Goal: Communication & Community: Answer question/provide support

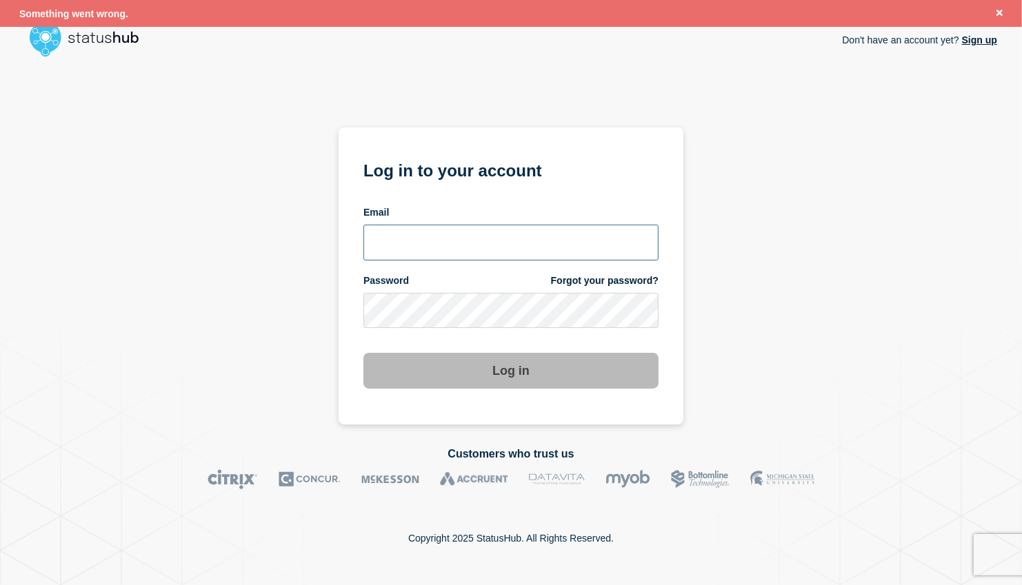
click at [514, 237] on input "email input" at bounding box center [510, 243] width 295 height 36
type input "larry.alvarez@catonetworks.com"
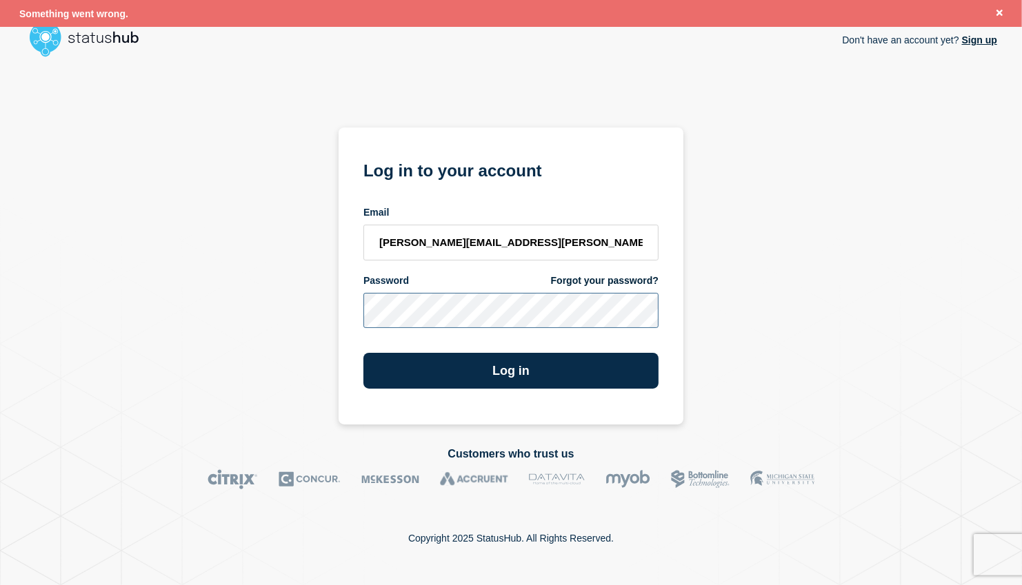
click at [363, 353] on button "Log in" at bounding box center [510, 371] width 295 height 36
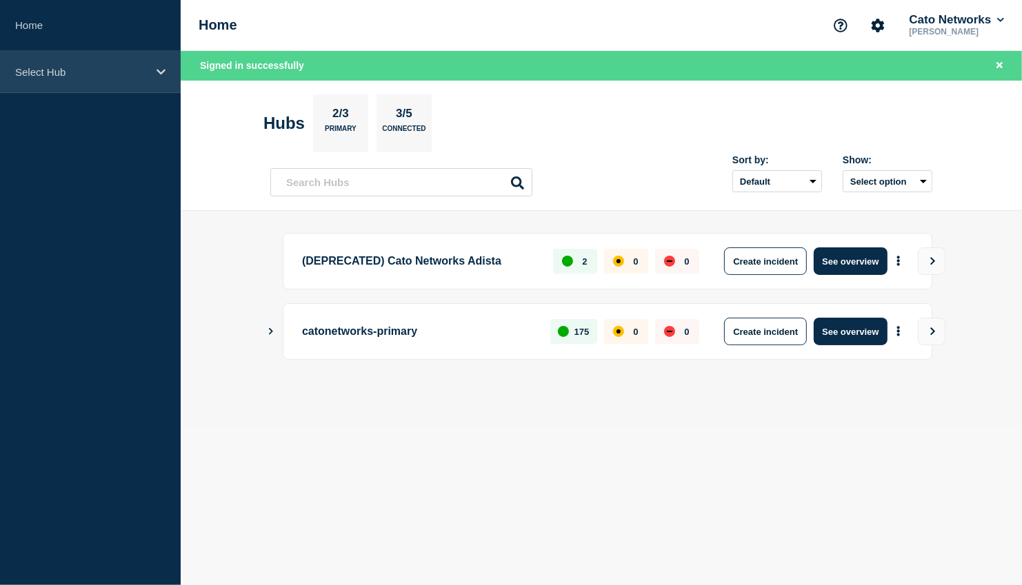
click at [149, 62] on div "Select Hub" at bounding box center [90, 72] width 181 height 42
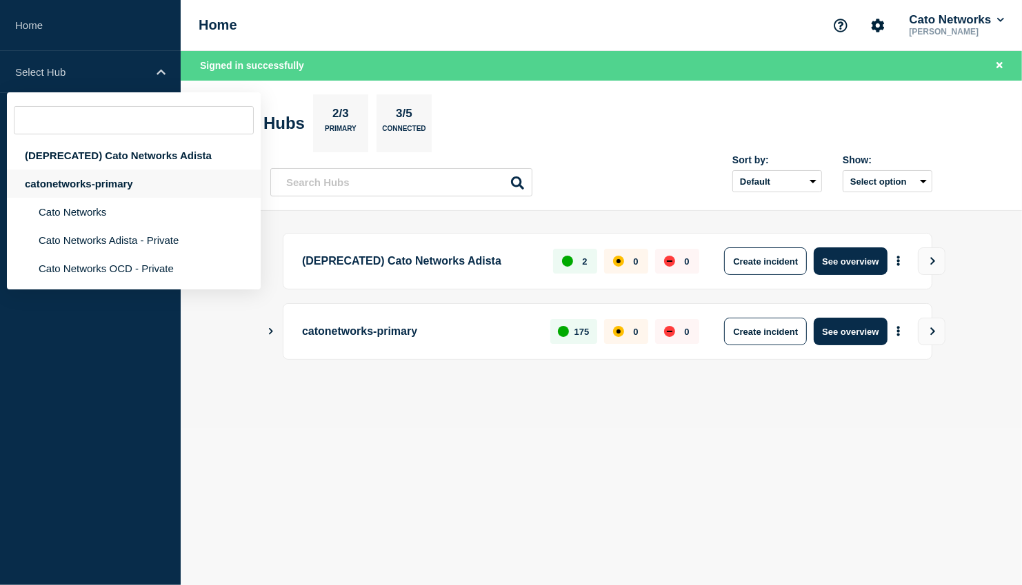
click at [107, 186] on div "catonetworks-primary" at bounding box center [134, 184] width 254 height 28
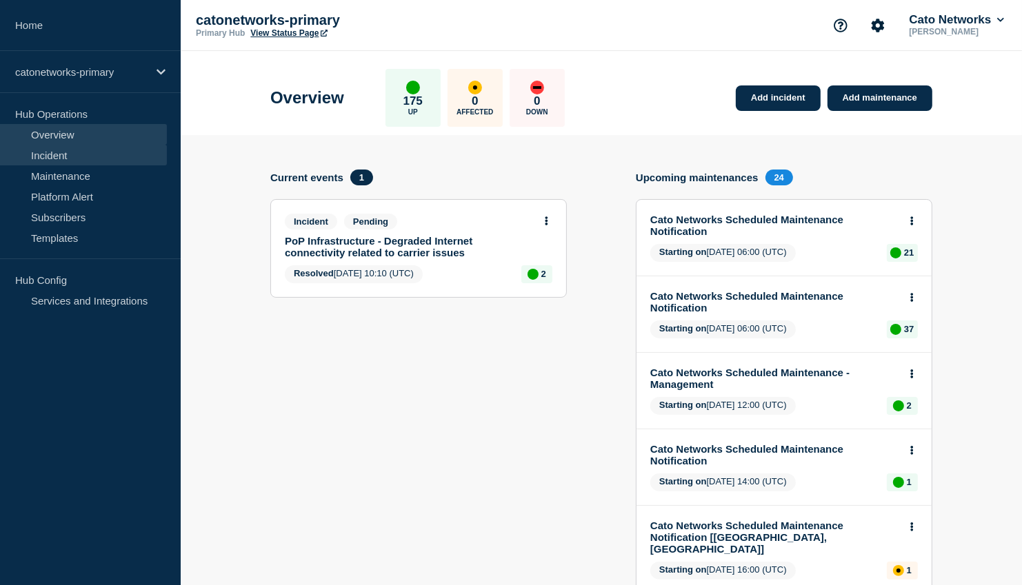
click at [105, 154] on link "Incident" at bounding box center [83, 155] width 167 height 21
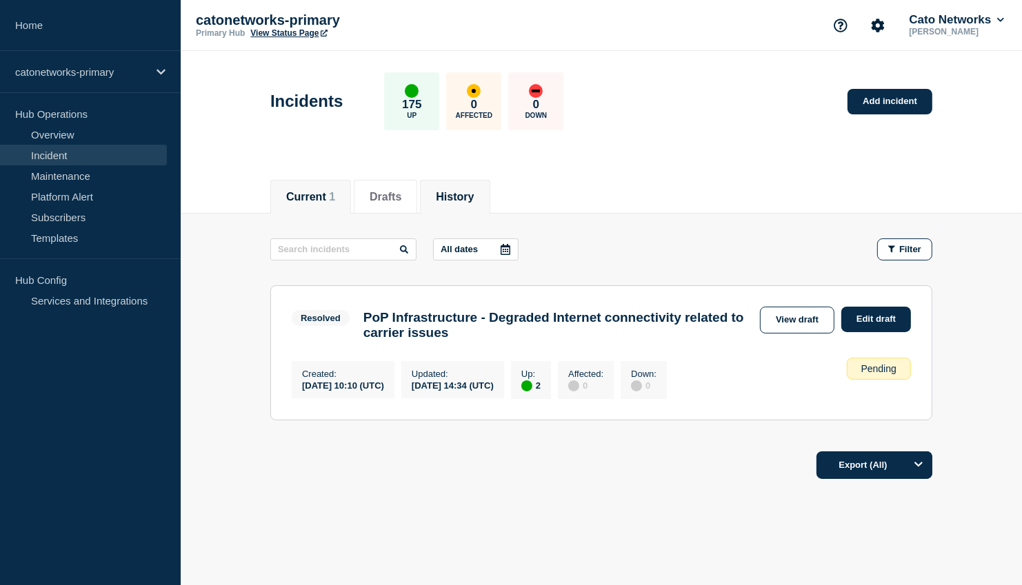
click at [454, 208] on li "History" at bounding box center [455, 197] width 70 height 34
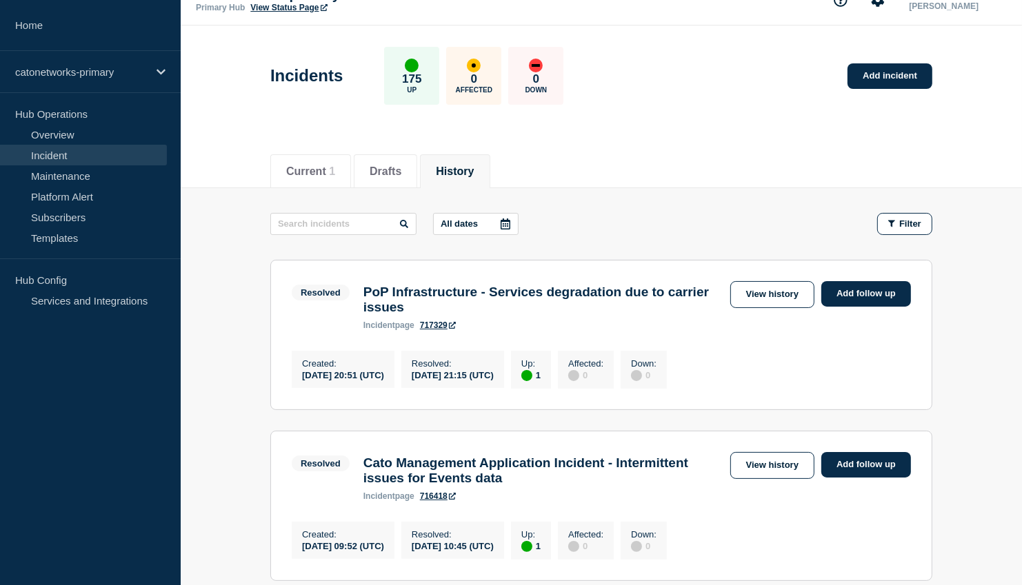
scroll to position [24, 0]
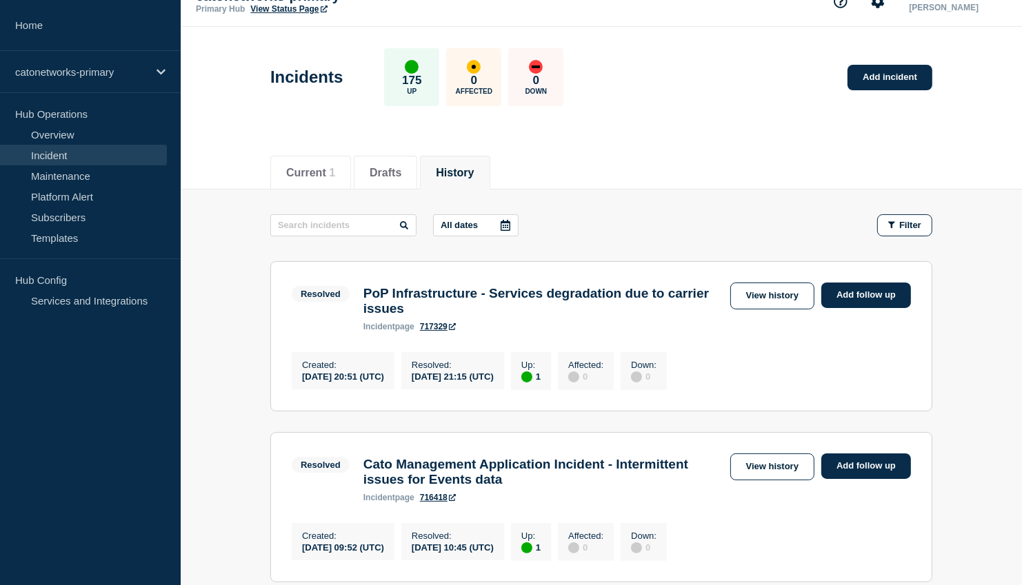
click at [439, 297] on h3 "PoP Infrastructure - Services degradation due to carrier issues" at bounding box center [543, 301] width 360 height 30
click at [774, 293] on link "View history" at bounding box center [772, 296] width 84 height 27
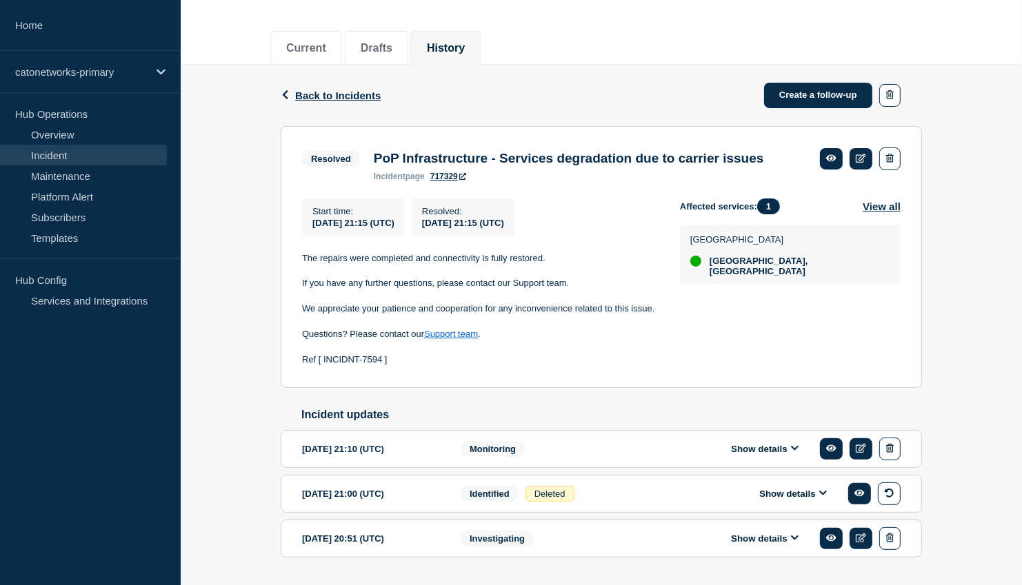
scroll to position [200, 0]
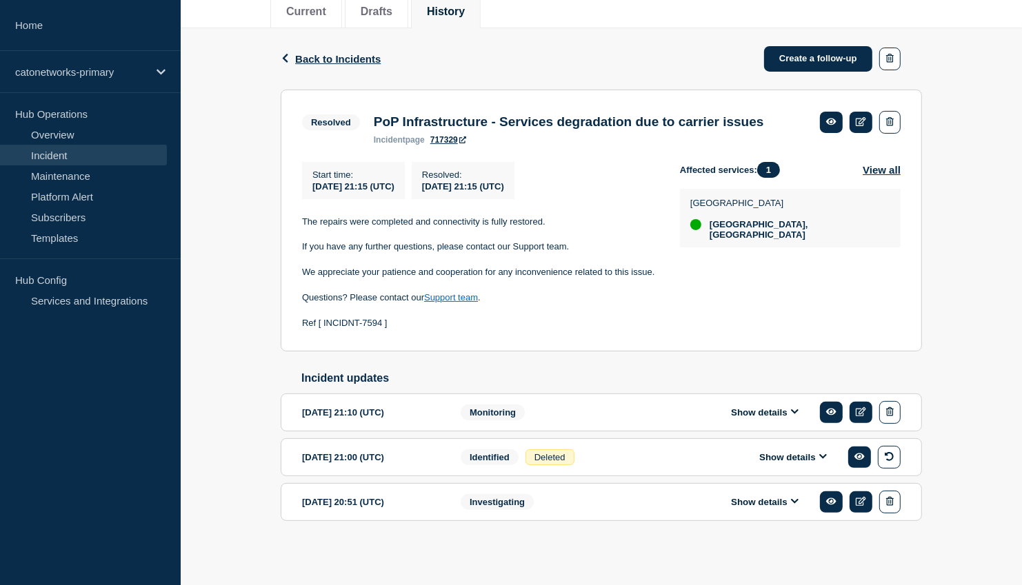
click at [747, 500] on button "Show details" at bounding box center [765, 502] width 76 height 12
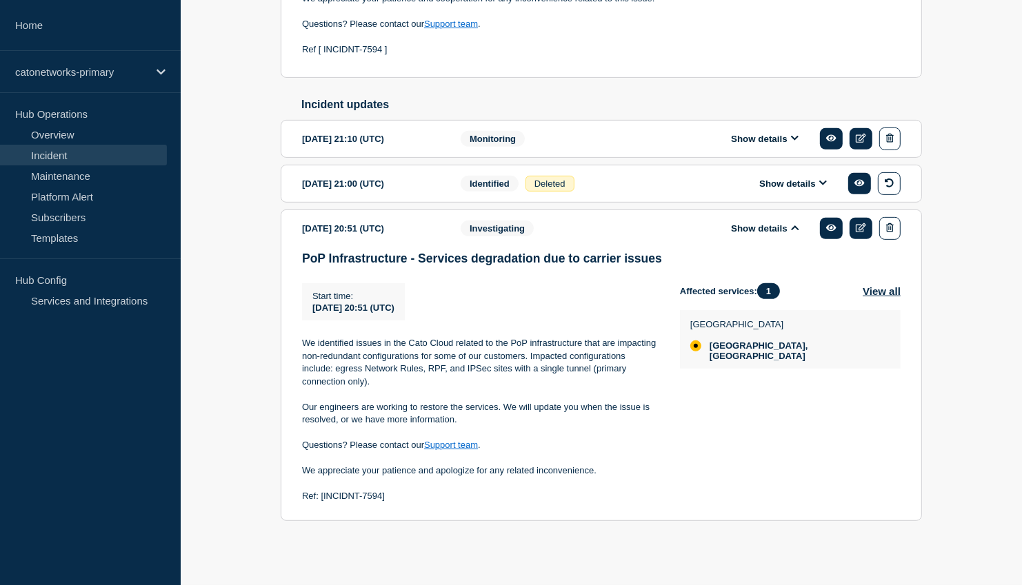
scroll to position [480, 0]
click at [857, 228] on link at bounding box center [861, 228] width 23 height 21
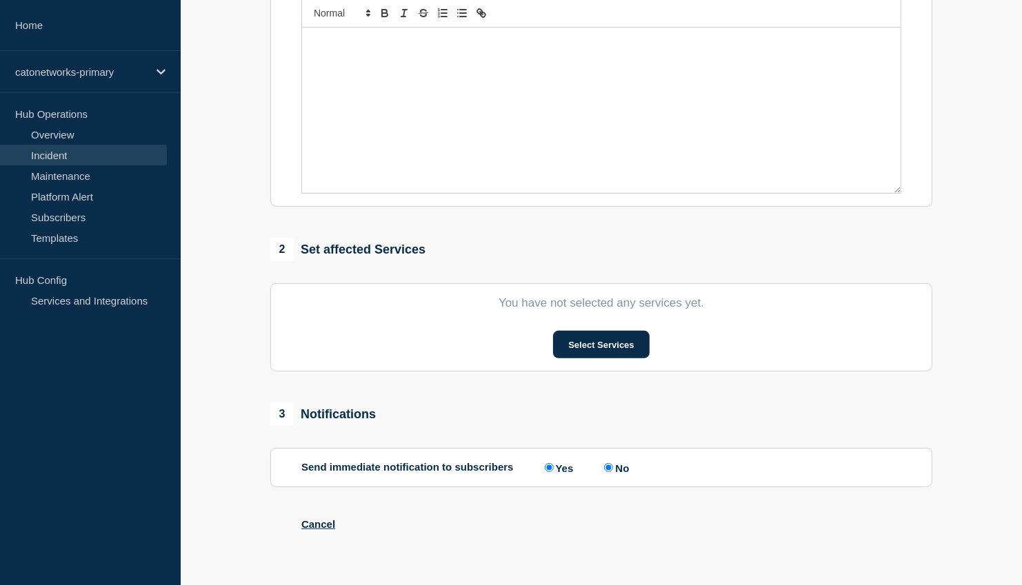
type input "PoP Infrastructure - Services degradation due to carrier issues"
type input "2025-09-16"
type input "20:51"
select select "investigating"
radio input "false"
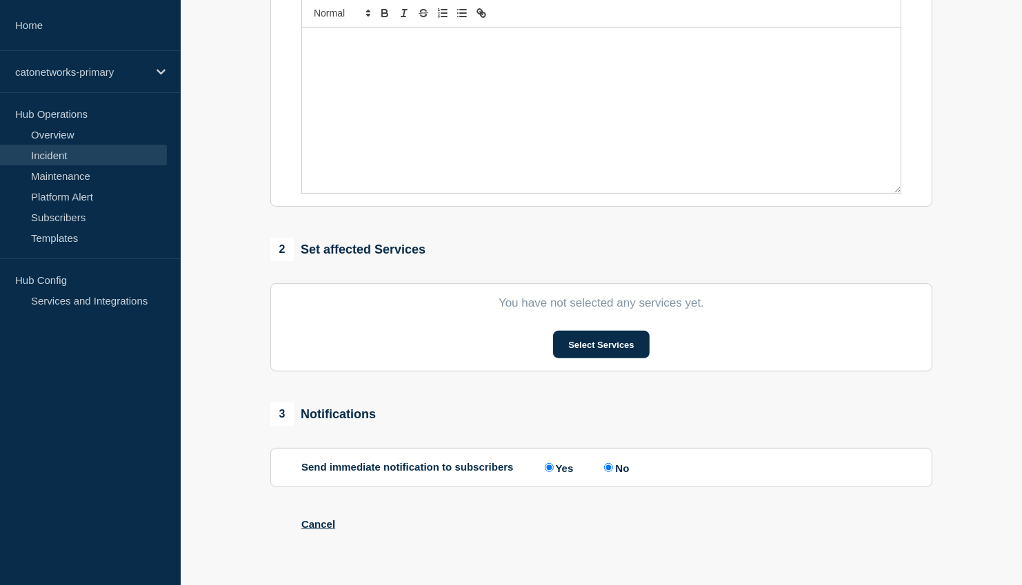
radio input "true"
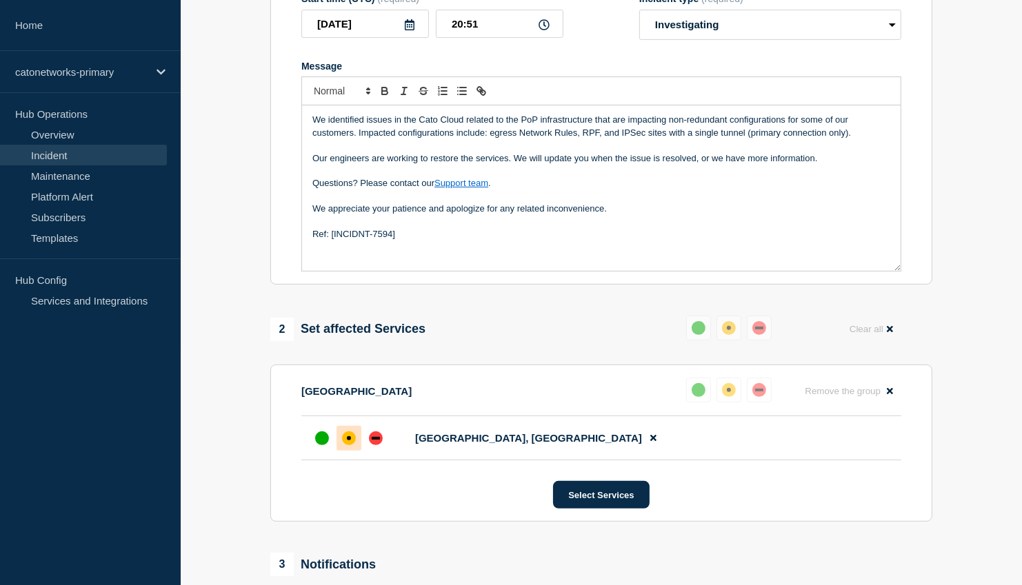
scroll to position [247, 0]
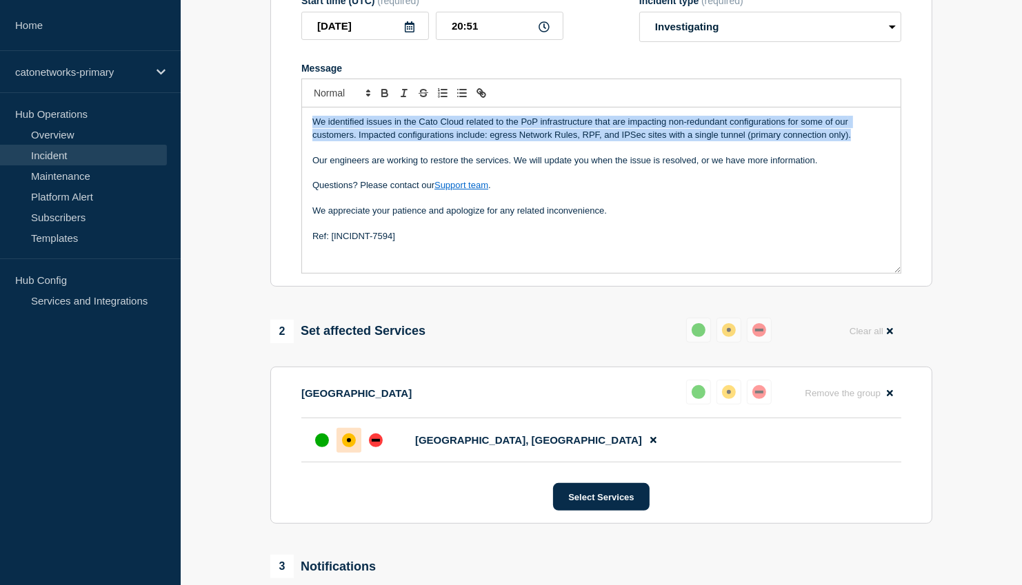
drag, startPoint x: 854, startPoint y: 149, endPoint x: 299, endPoint y: 128, distance: 554.8
click at [299, 128] on section "Title (required) PoP Infrastructure - Services degradation due to carrier issue…" at bounding box center [601, 102] width 662 height 370
copy p "We identified issues in the Cato Cloud related to the PoP infrastructure that a…"
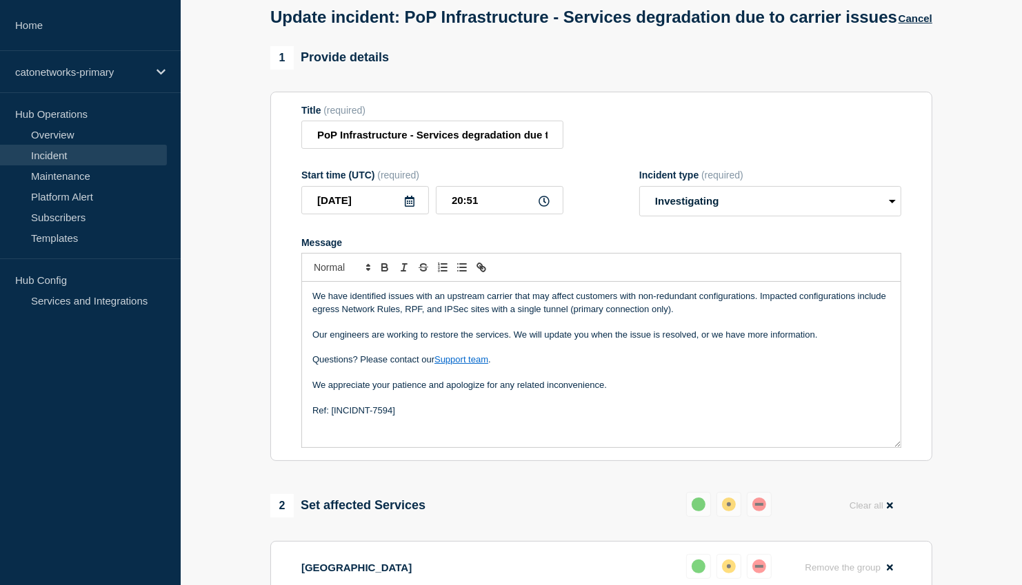
scroll to position [63, 0]
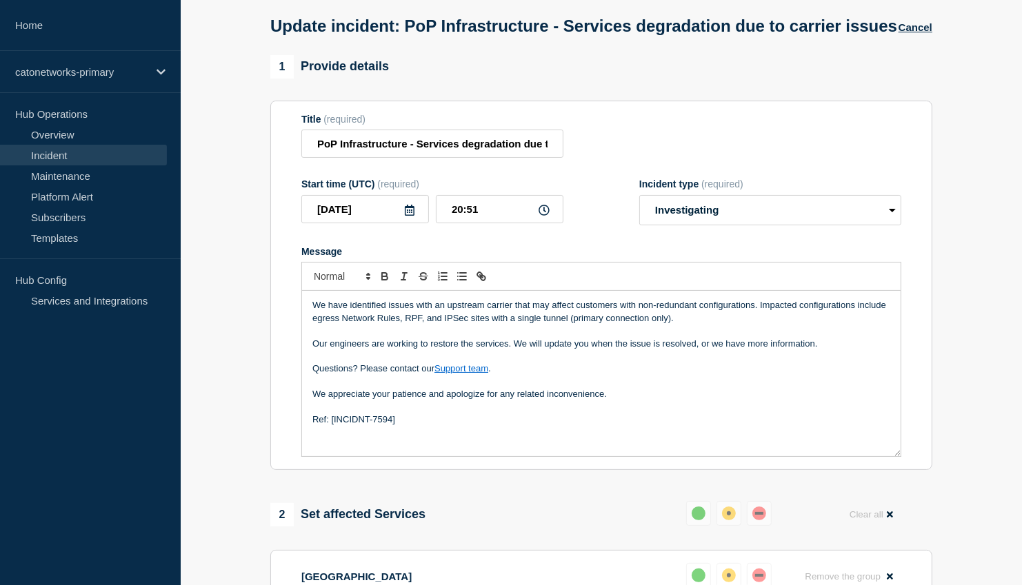
click at [428, 350] on p "Our engineers are working to restore the services. We will update you when the …" at bounding box center [601, 344] width 578 height 12
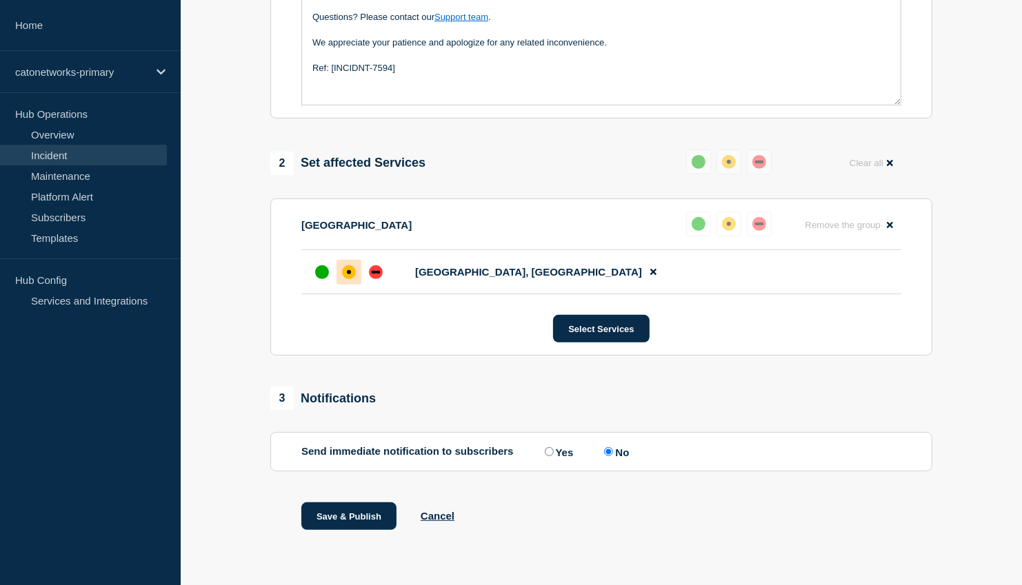
scroll to position [431, 0]
click at [359, 519] on button "Save & Publish" at bounding box center [348, 517] width 95 height 28
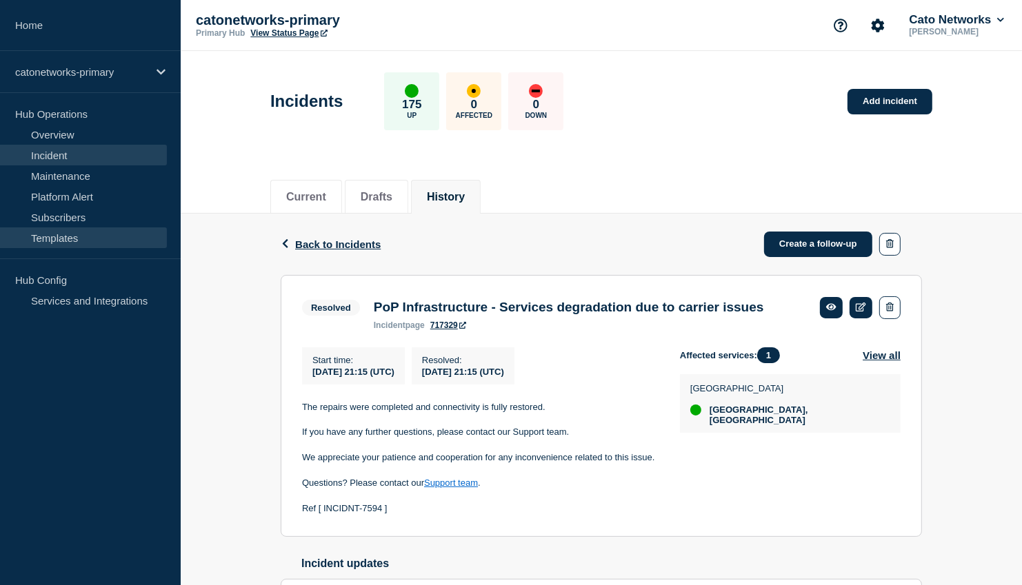
click at [60, 230] on link "Templates" at bounding box center [83, 238] width 167 height 21
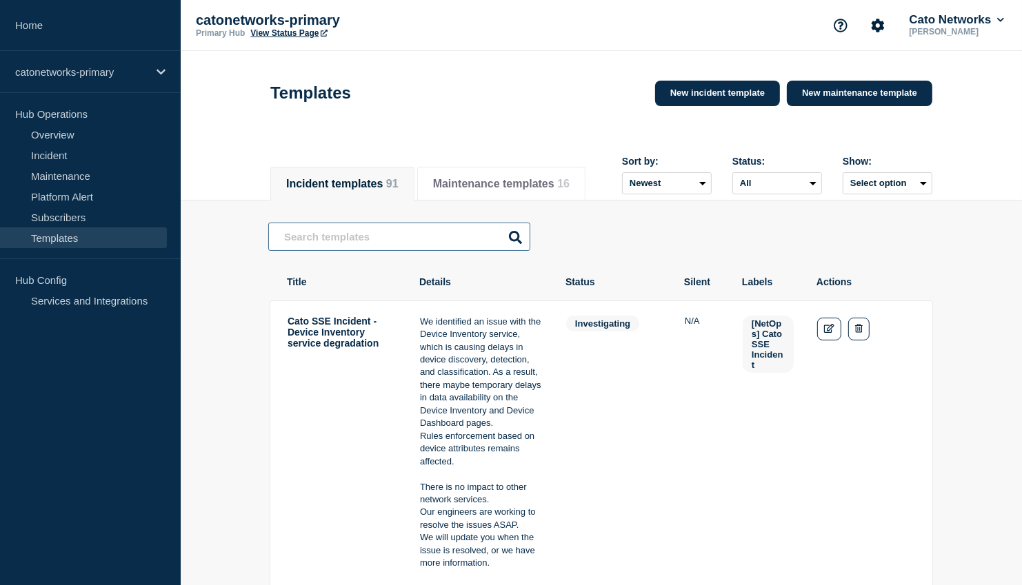
click at [432, 251] on input "text" at bounding box center [399, 237] width 262 height 28
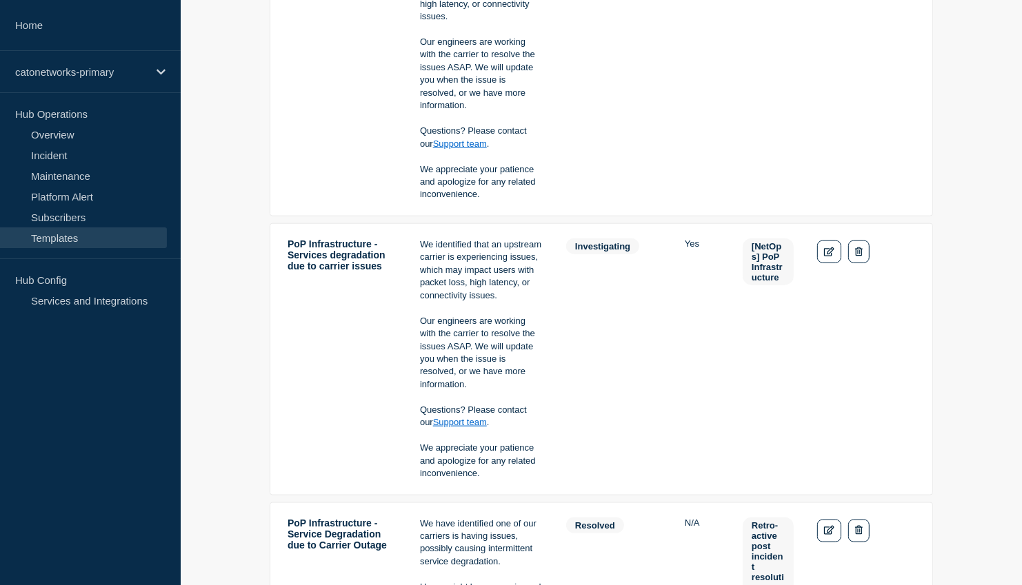
scroll to position [1427, 0]
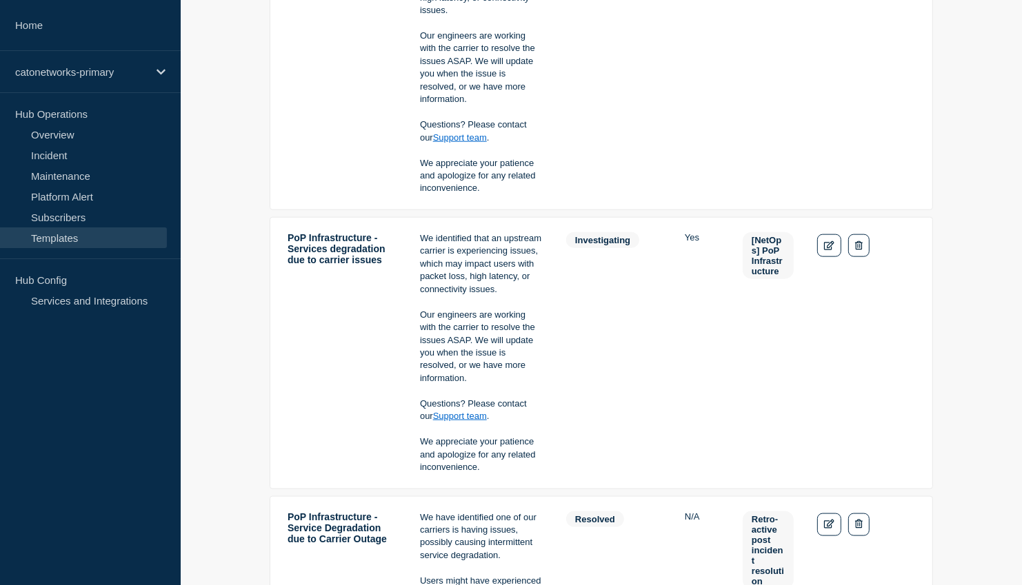
type input "carrier"
drag, startPoint x: 421, startPoint y: 235, endPoint x: 534, endPoint y: 249, distance: 114.6
click at [534, 249] on p "We identified that an upstream carrier is experiencing issues, which may impact…" at bounding box center [481, 263] width 123 height 63
copy p "We identified that an upstream carrier is experiencing issues"
